Goal: Task Accomplishment & Management: Manage account settings

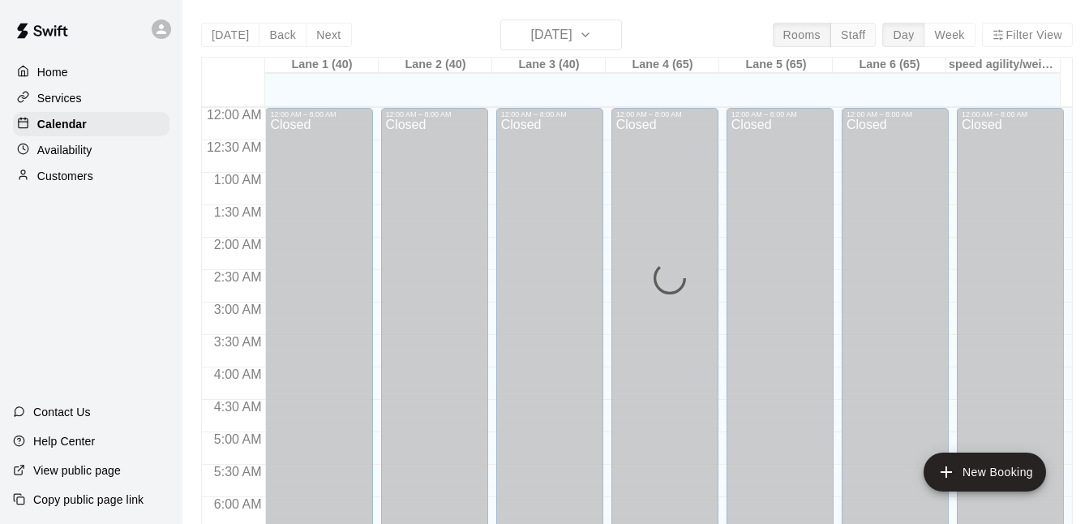
click at [853, 31] on button "Staff" at bounding box center [854, 35] width 46 height 24
click at [853, 32] on div "[DATE] Back [DATE][DATE] Rooms Staff Day Week [GEOGRAPHIC_DATA] 1 (40) [STREET_…" at bounding box center [637, 281] width 872 height 524
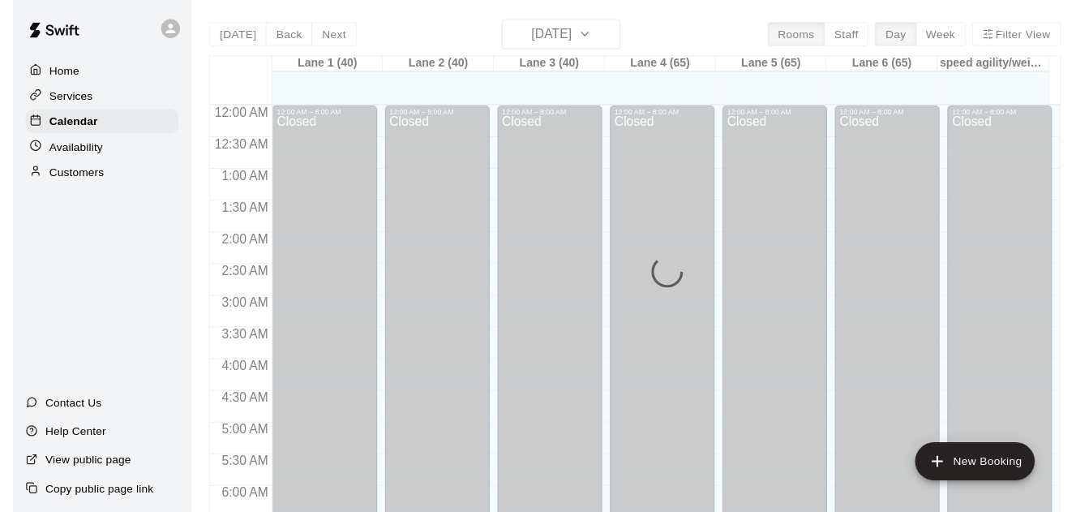
scroll to position [1074, 0]
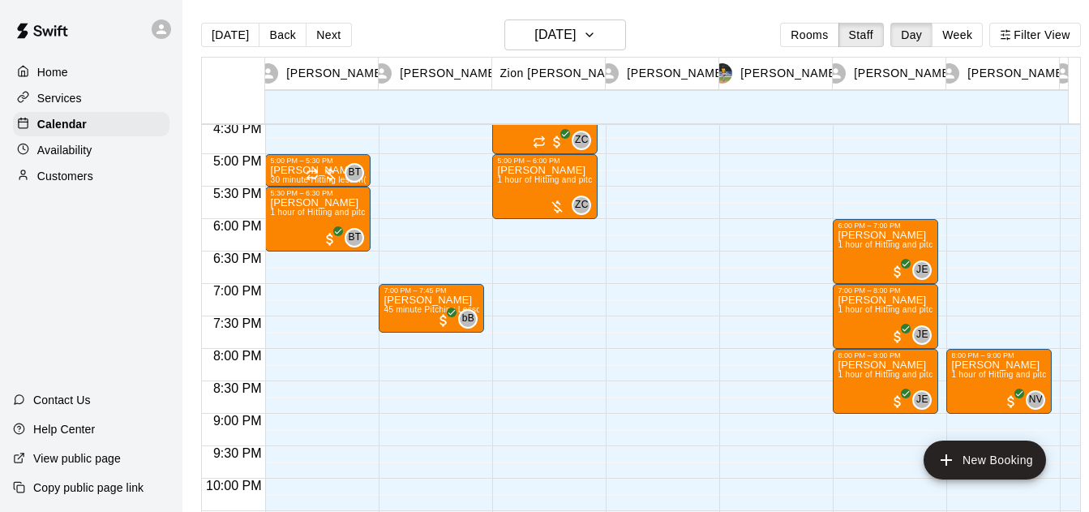
drag, startPoint x: 964, startPoint y: 36, endPoint x: 964, endPoint y: 10, distance: 26.0
click at [964, 36] on button "Week" at bounding box center [957, 35] width 51 height 24
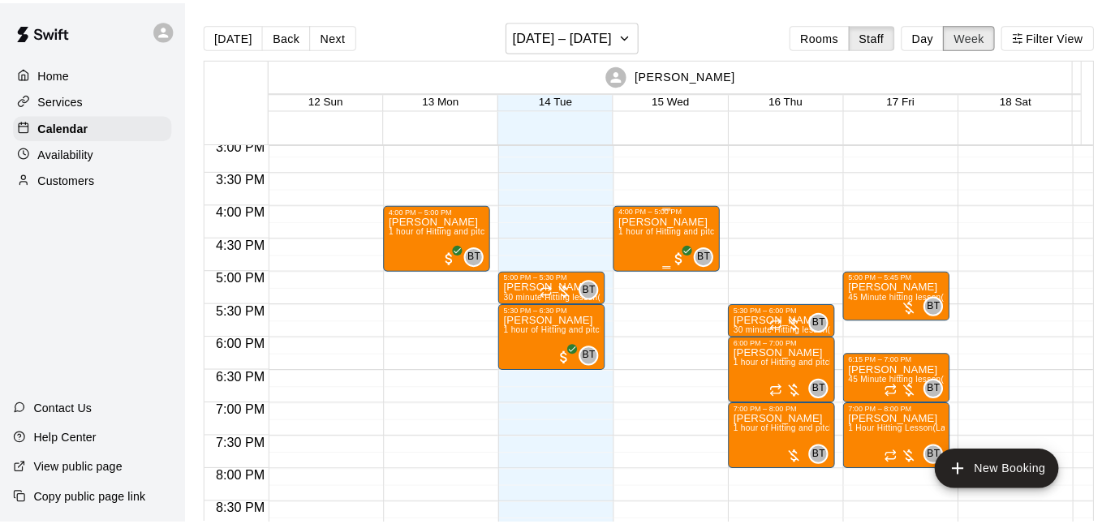
scroll to position [994, 0]
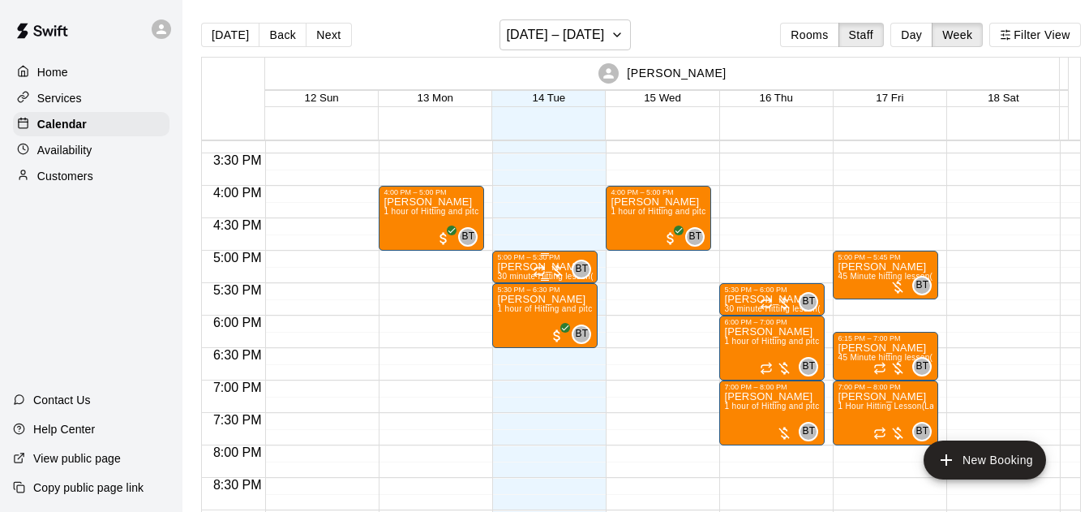
click at [557, 273] on div at bounding box center [549, 271] width 32 height 16
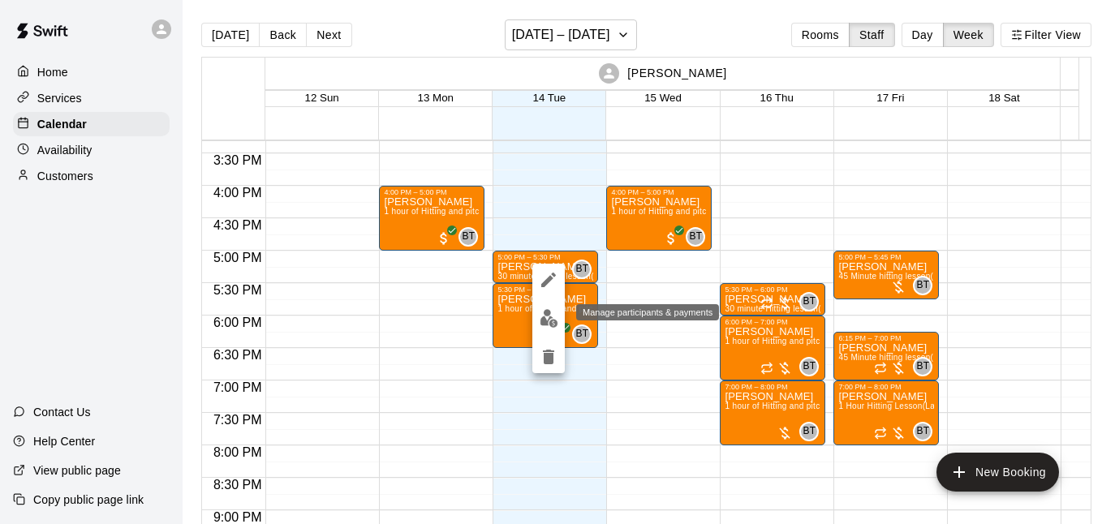
click at [542, 324] on img "edit" at bounding box center [548, 318] width 19 height 19
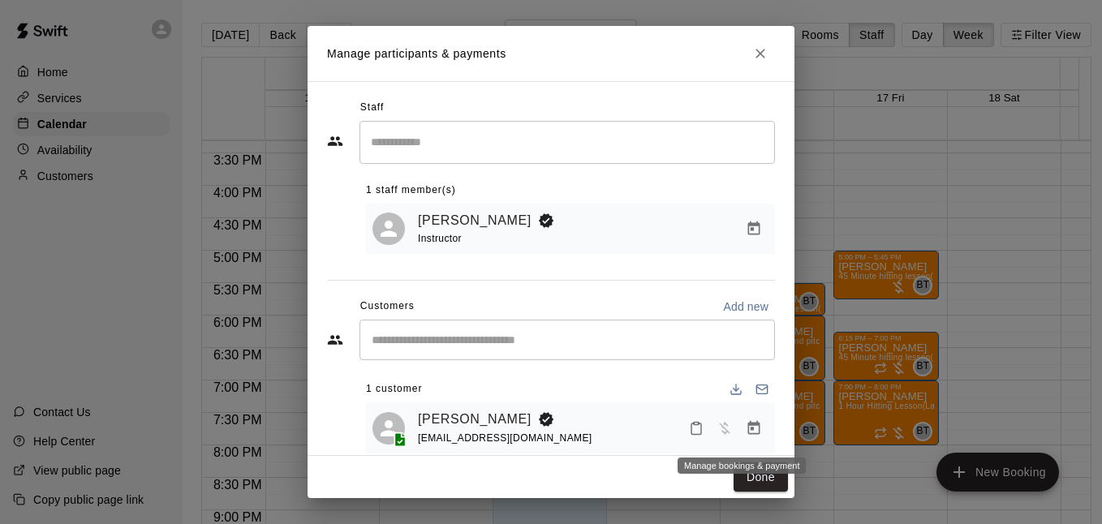
click at [745, 432] on icon "Manage bookings & payment" at bounding box center [753, 428] width 16 height 16
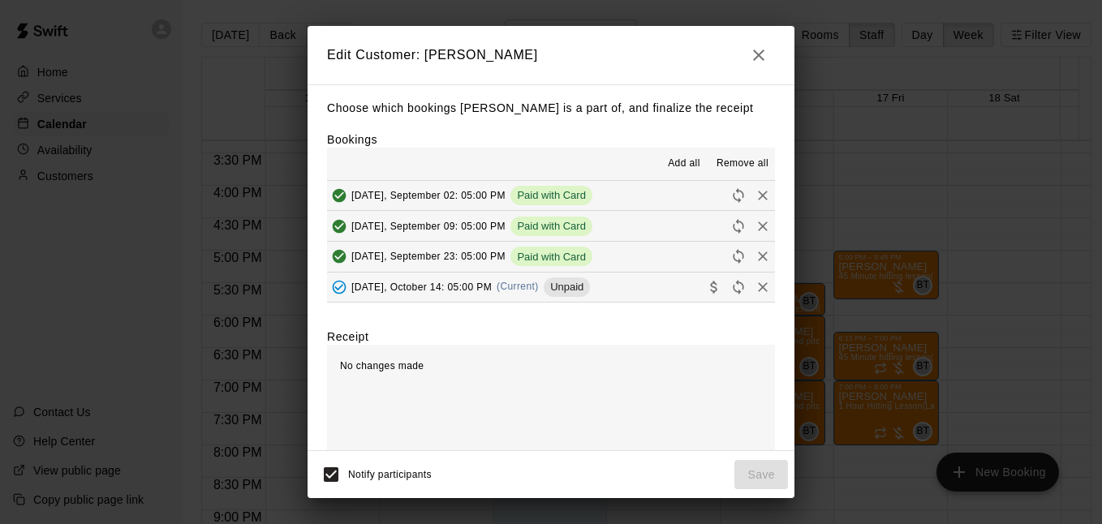
click at [623, 191] on button "[DATE], September 02: 05:00 PM Paid with Card" at bounding box center [551, 196] width 448 height 30
click at [630, 292] on button "[DATE], October 14: 05:00 PM (Current) Unpaid" at bounding box center [551, 288] width 448 height 30
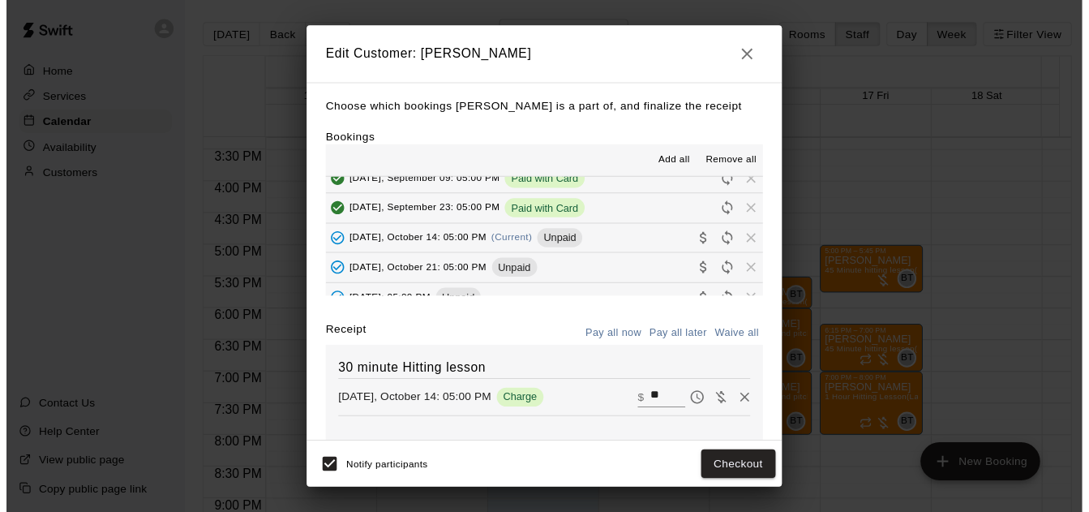
scroll to position [43, 0]
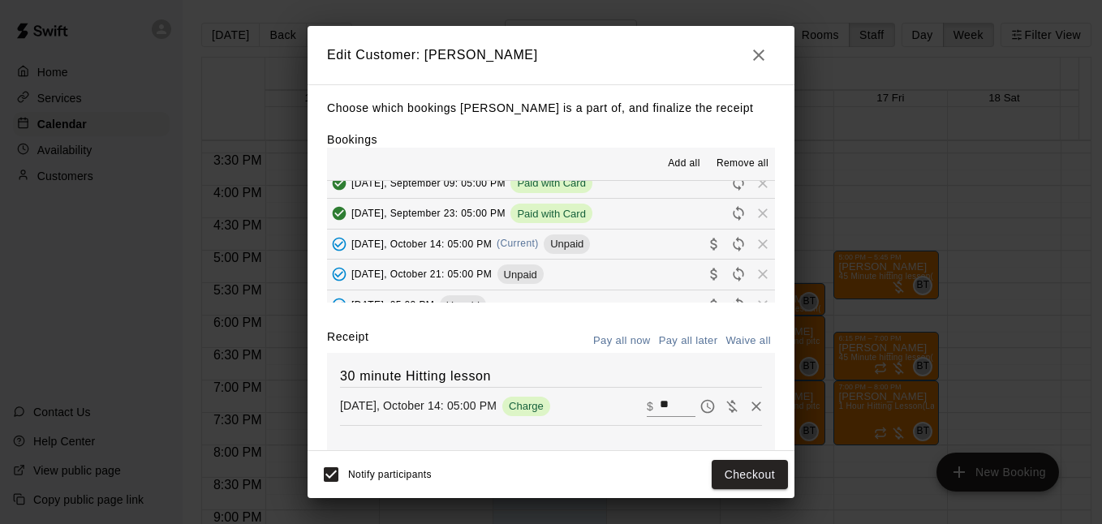
click at [623, 254] on button "[DATE], October 14: 05:00 PM (Current) Unpaid" at bounding box center [551, 245] width 448 height 30
click at [764, 477] on button "Checkout" at bounding box center [749, 475] width 76 height 30
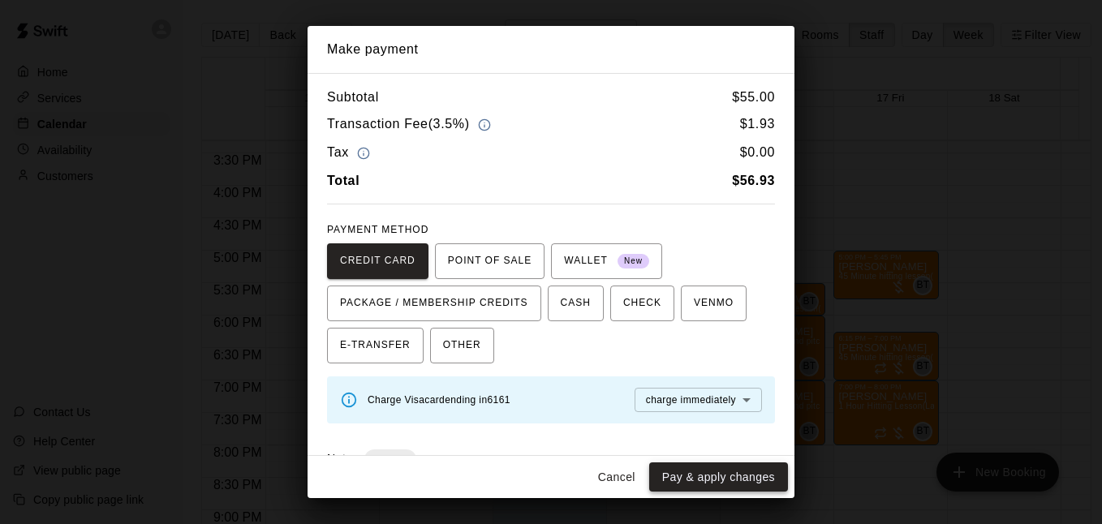
click at [736, 474] on button "Pay & apply changes" at bounding box center [718, 477] width 139 height 30
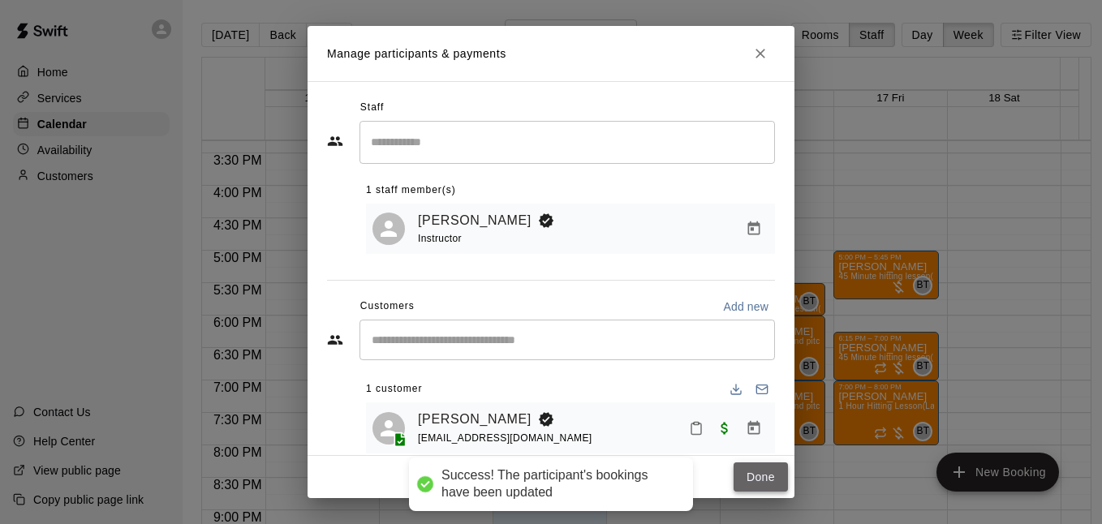
click at [778, 477] on button "Done" at bounding box center [760, 477] width 54 height 30
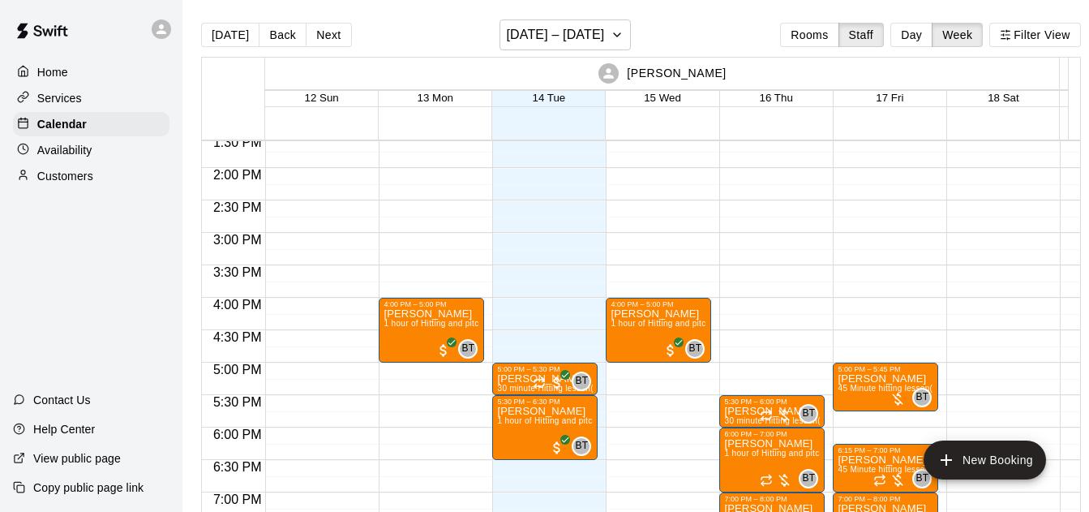
scroll to position [878, 0]
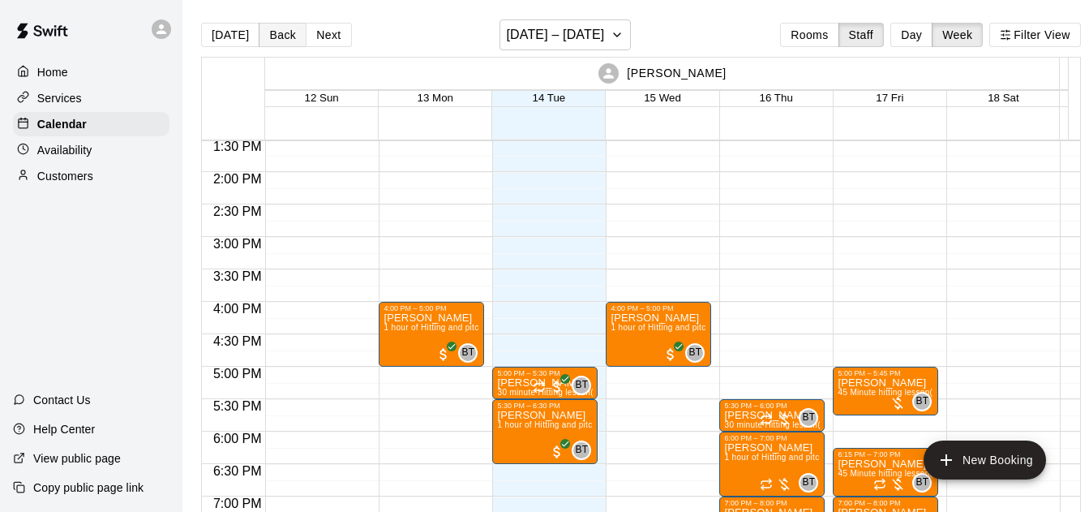
click at [270, 24] on button "Back" at bounding box center [283, 35] width 48 height 24
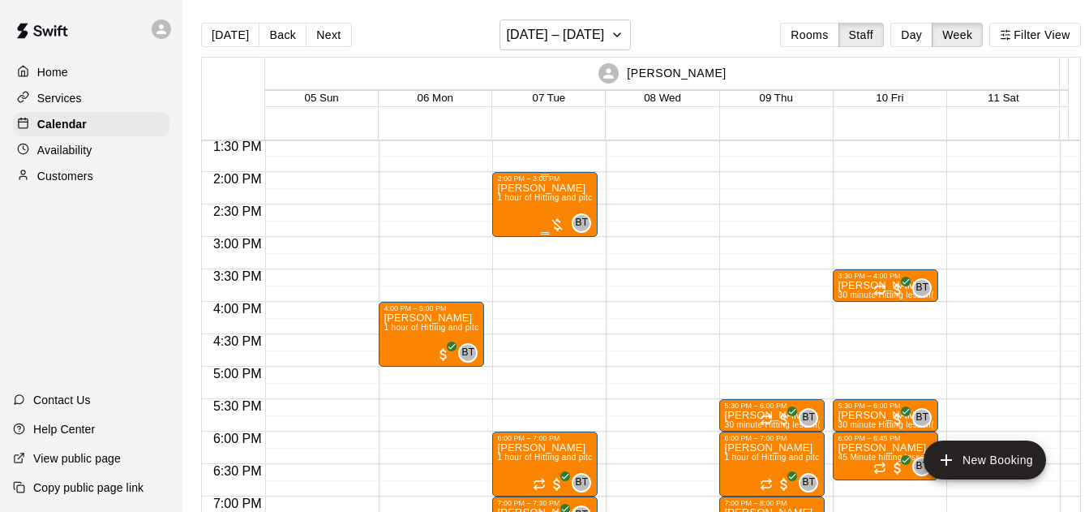
click at [556, 217] on div "BT 0" at bounding box center [570, 222] width 42 height 19
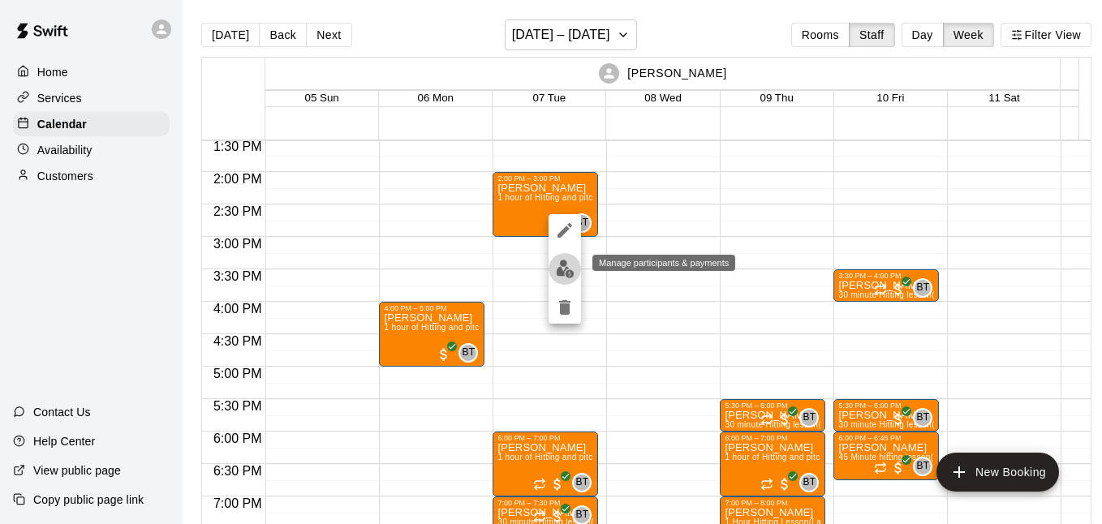
click at [569, 267] on img "edit" at bounding box center [565, 269] width 19 height 19
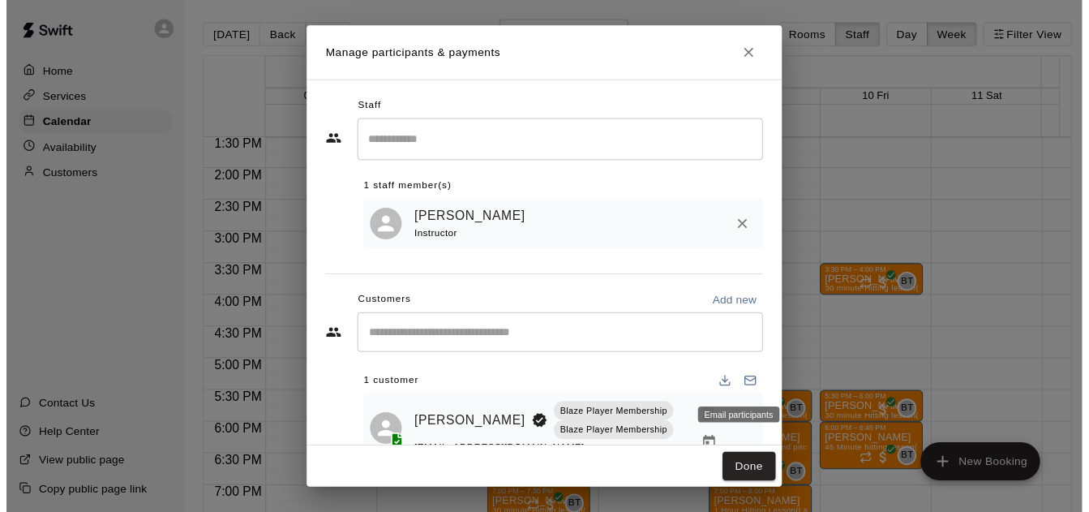
scroll to position [49, 0]
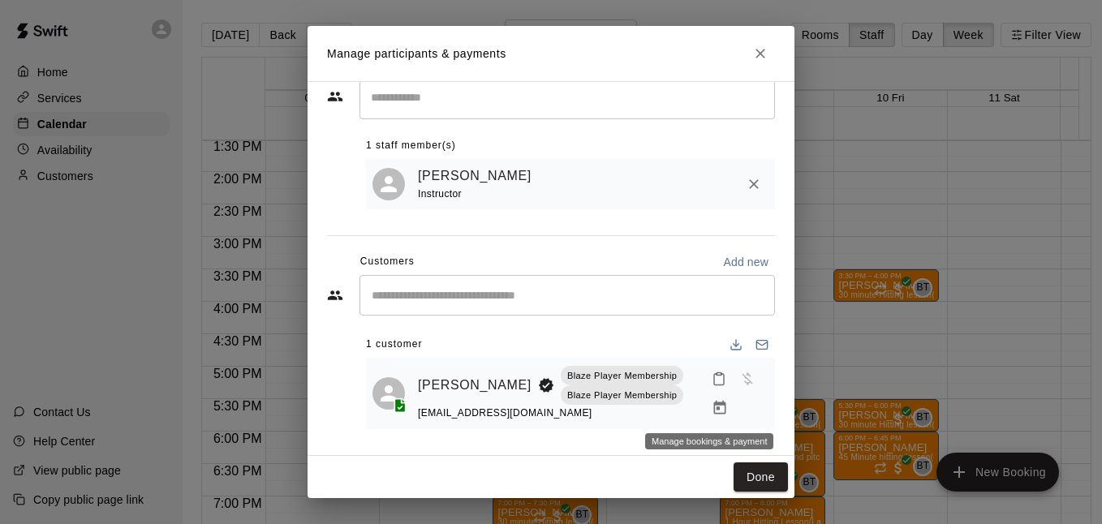
click at [711, 401] on icon "Manage bookings & payment" at bounding box center [719, 408] width 16 height 16
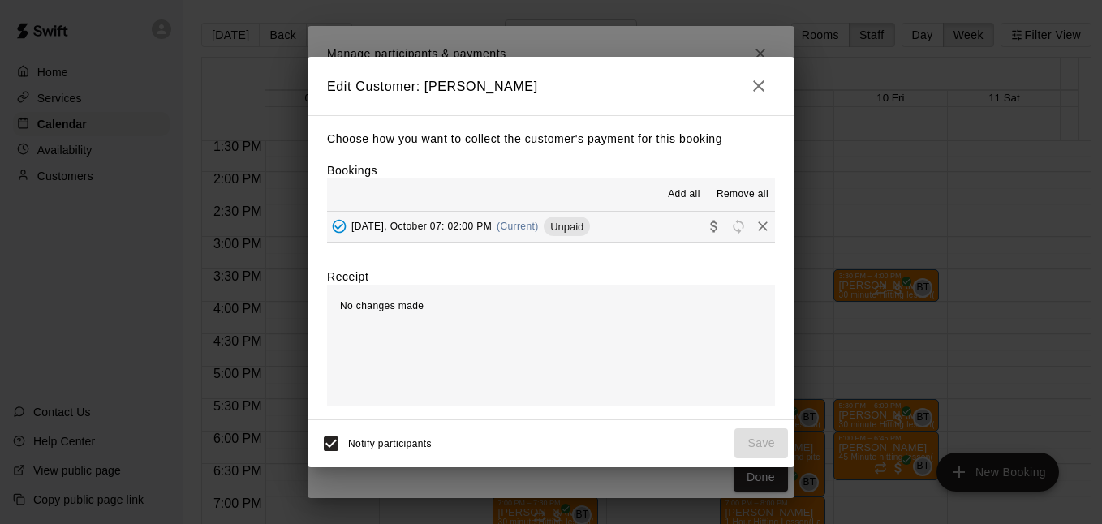
click at [702, 225] on button "Collect payment" at bounding box center [714, 226] width 24 height 24
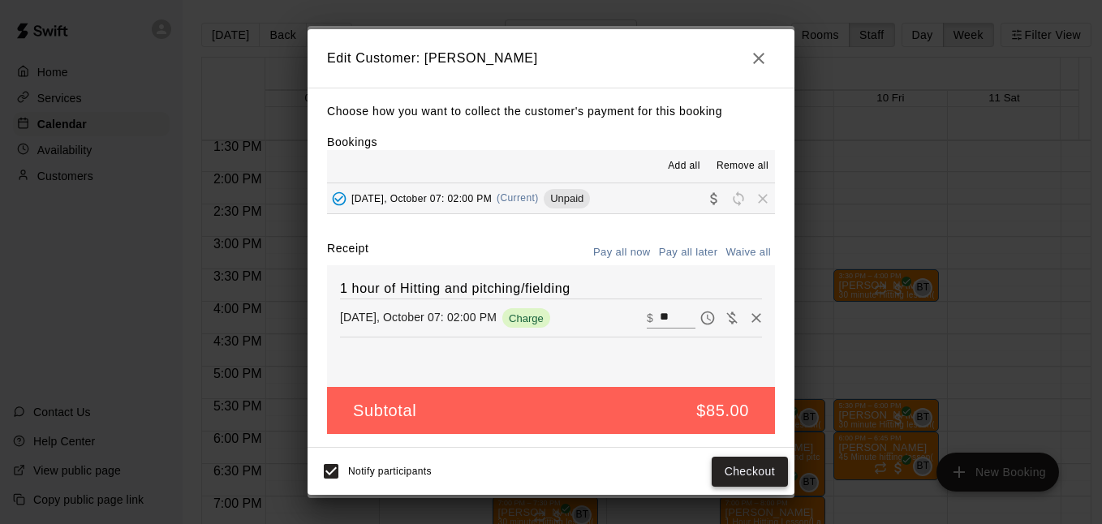
click at [728, 466] on button "Checkout" at bounding box center [749, 472] width 76 height 30
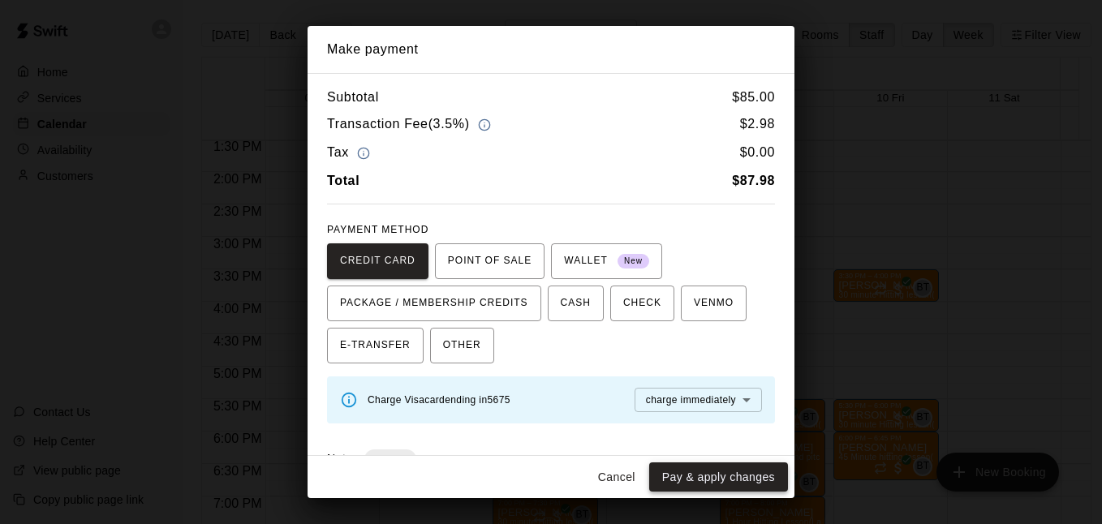
click at [680, 479] on button "Pay & apply changes" at bounding box center [718, 477] width 139 height 30
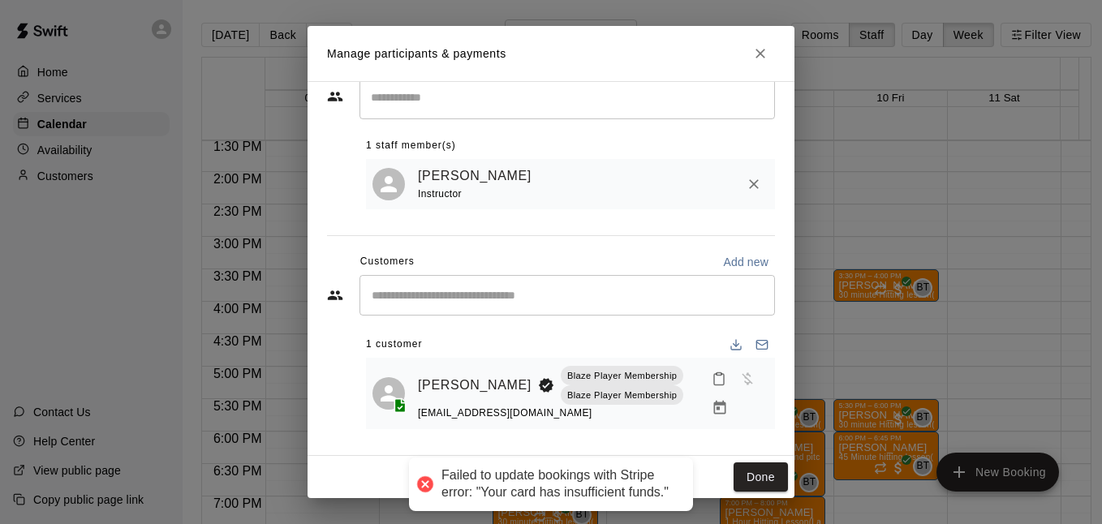
click at [738, 466] on button "Done" at bounding box center [760, 477] width 54 height 30
click at [755, 58] on icon "Close" at bounding box center [760, 53] width 16 height 16
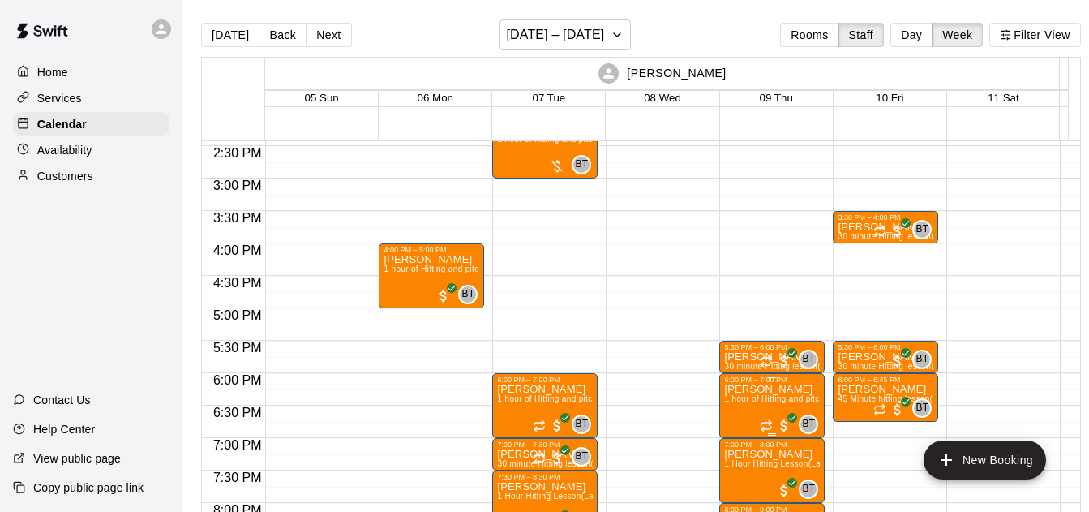
scroll to position [994, 0]
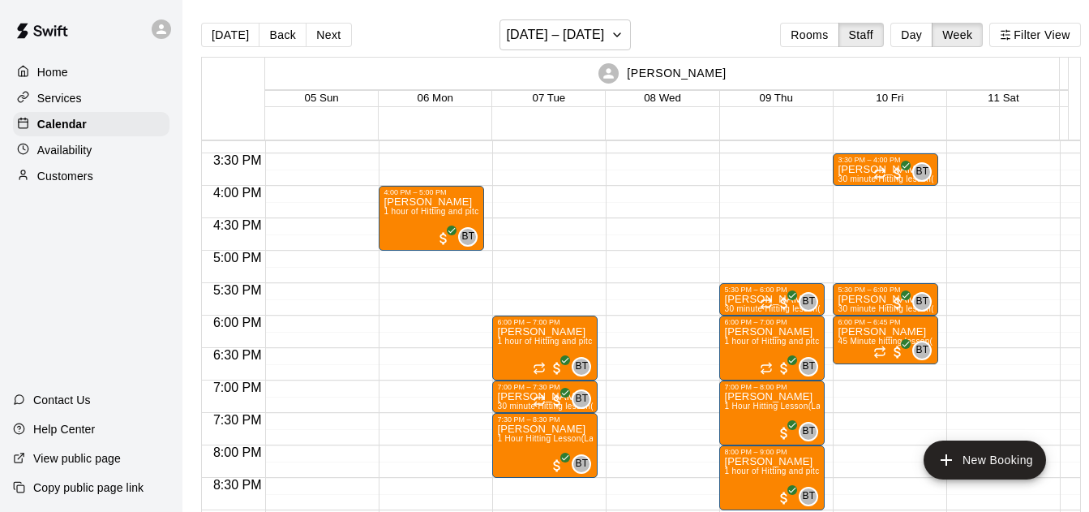
click at [328, 34] on button "Next" at bounding box center [328, 35] width 45 height 24
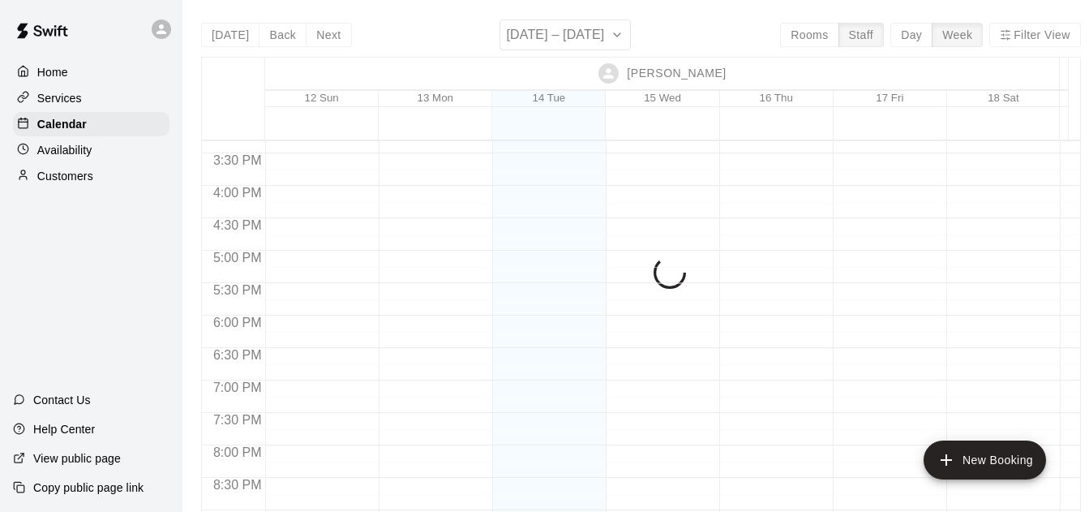
click at [261, 33] on div "[DATE] Back Next [DATE] – [DATE] Rooms Staff Day Week Filter View [PERSON_NAME]…" at bounding box center [641, 275] width 880 height 512
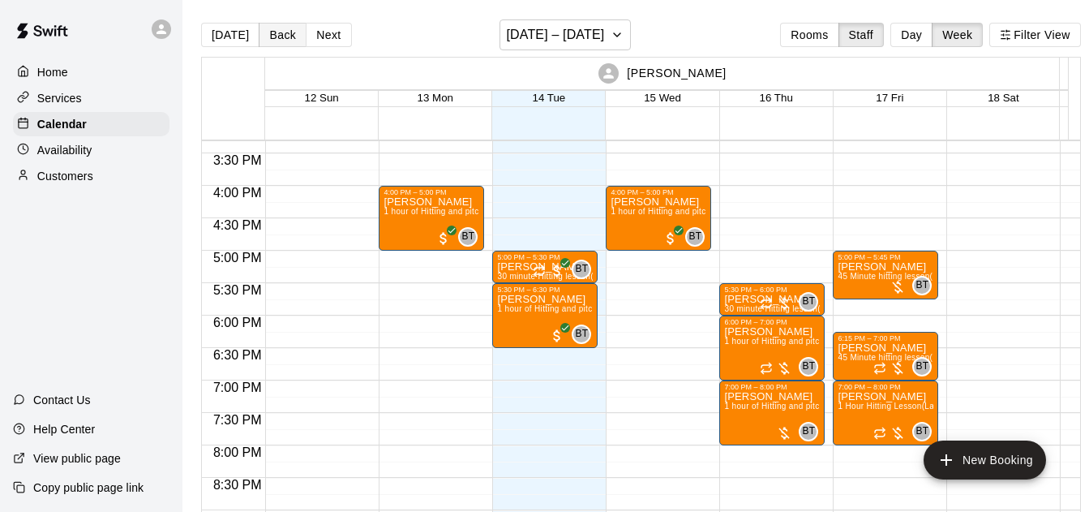
click at [281, 35] on button "Back" at bounding box center [283, 35] width 48 height 24
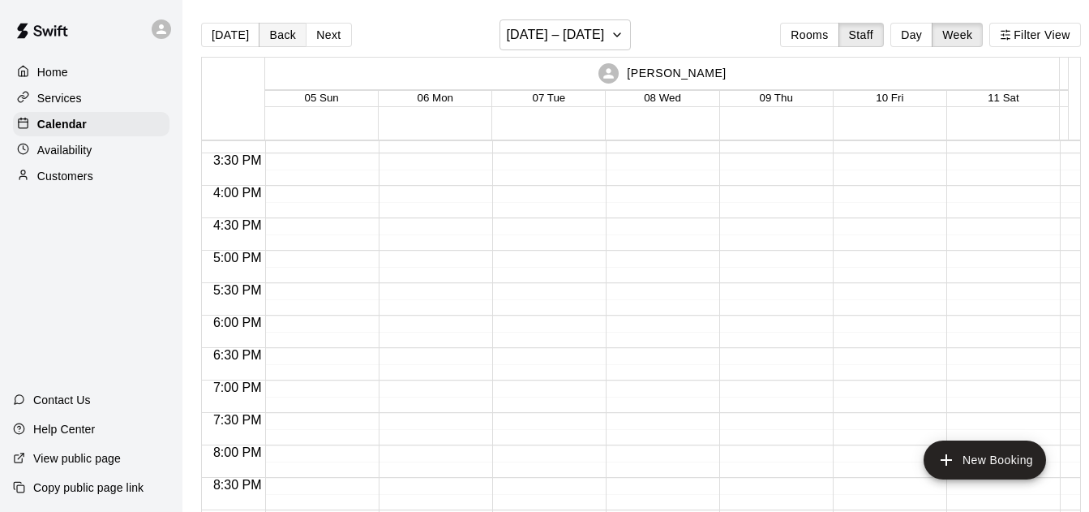
click at [279, 34] on button "Back" at bounding box center [283, 35] width 48 height 24
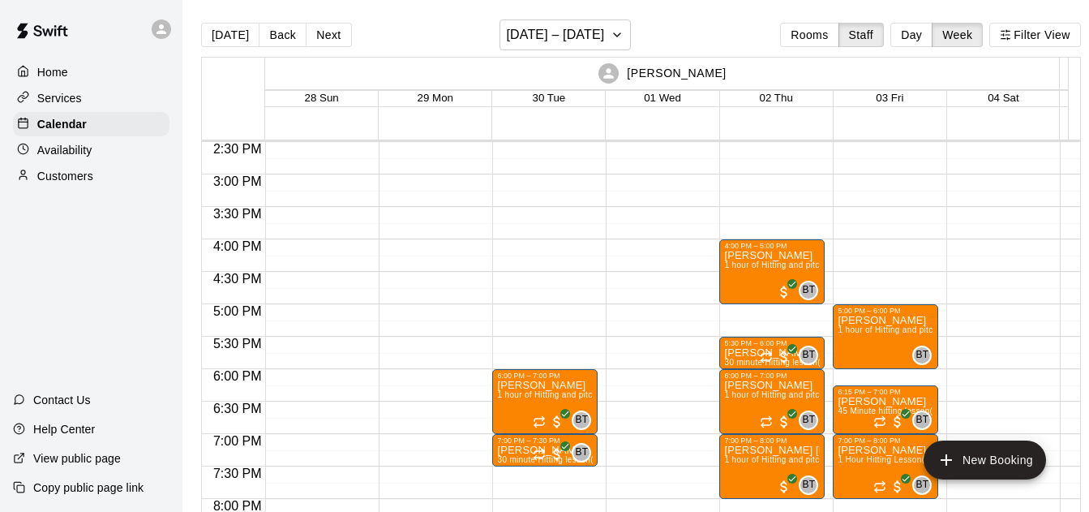
scroll to position [936, 0]
